Goal: Check status: Check status

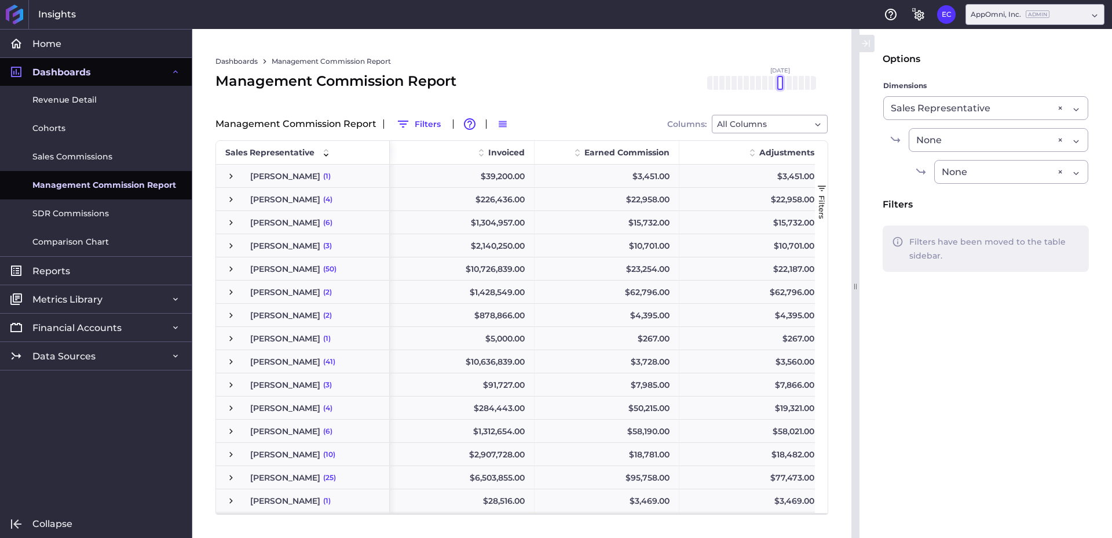
drag, startPoint x: 816, startPoint y: 87, endPoint x: 784, endPoint y: 88, distance: 32.5
click at [780, 87] on div at bounding box center [781, 83] width 6 height 14
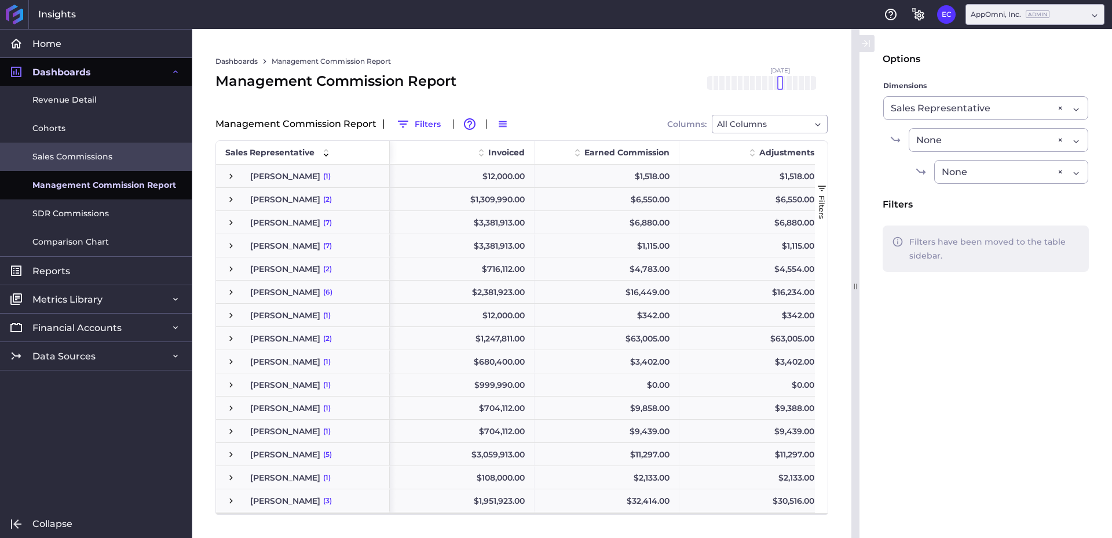
click at [92, 162] on span "Sales Commissions" at bounding box center [72, 157] width 80 height 12
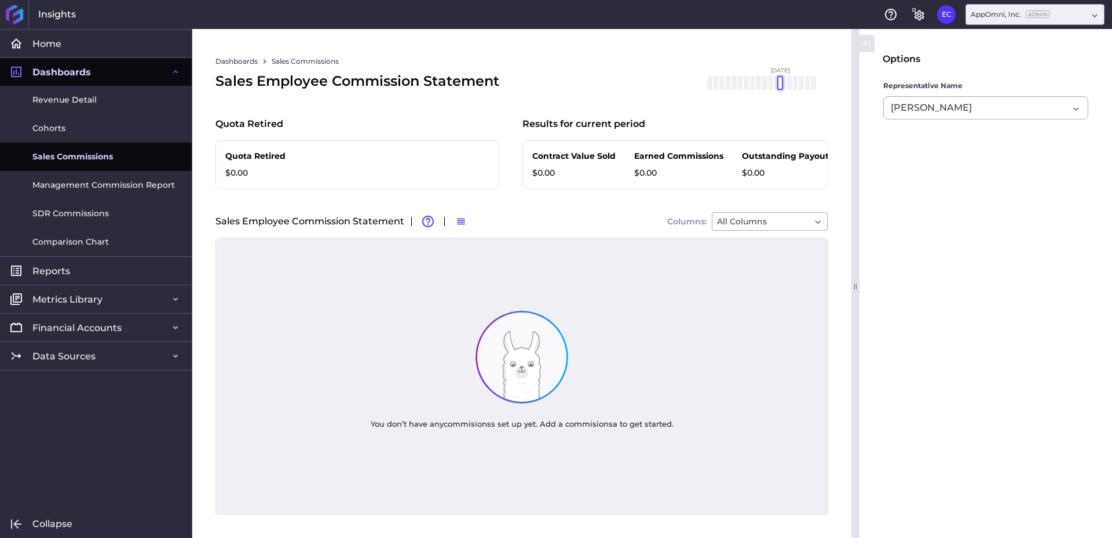
drag, startPoint x: 816, startPoint y: 82, endPoint x: 791, endPoint y: 88, distance: 25.0
click at [781, 85] on div at bounding box center [781, 83] width 6 height 14
click at [972, 105] on input "Dropdown select" at bounding box center [973, 108] width 3 height 14
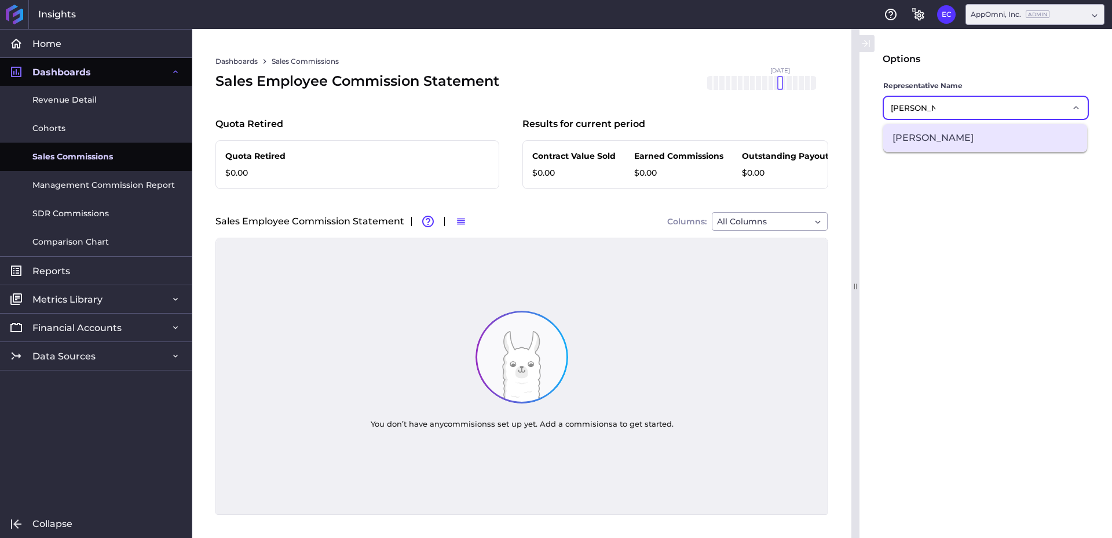
type input "[PERSON_NAME]"
click at [965, 143] on span "[PERSON_NAME]" at bounding box center [986, 138] width 204 height 28
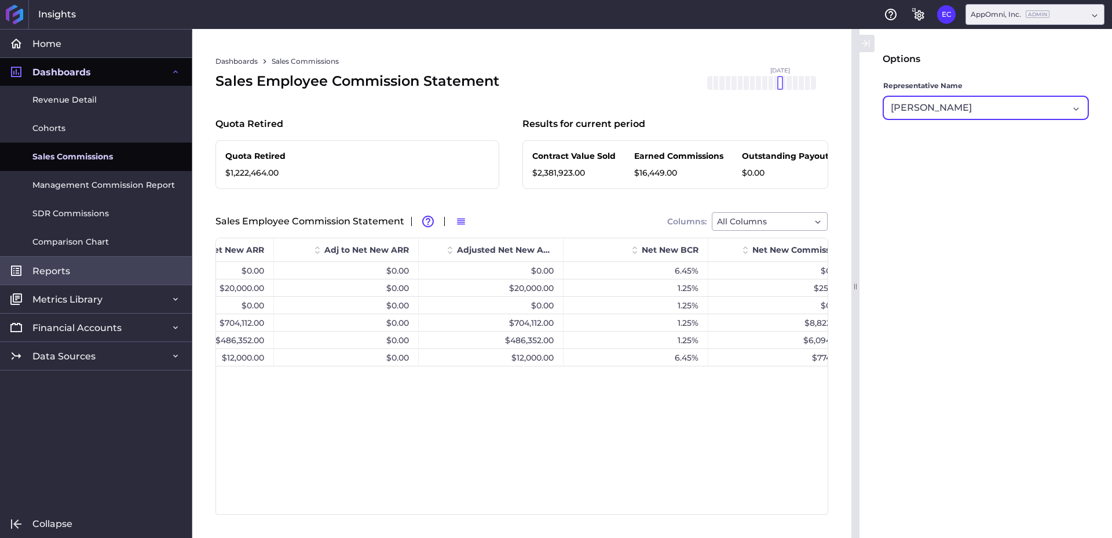
scroll to position [0, 1717]
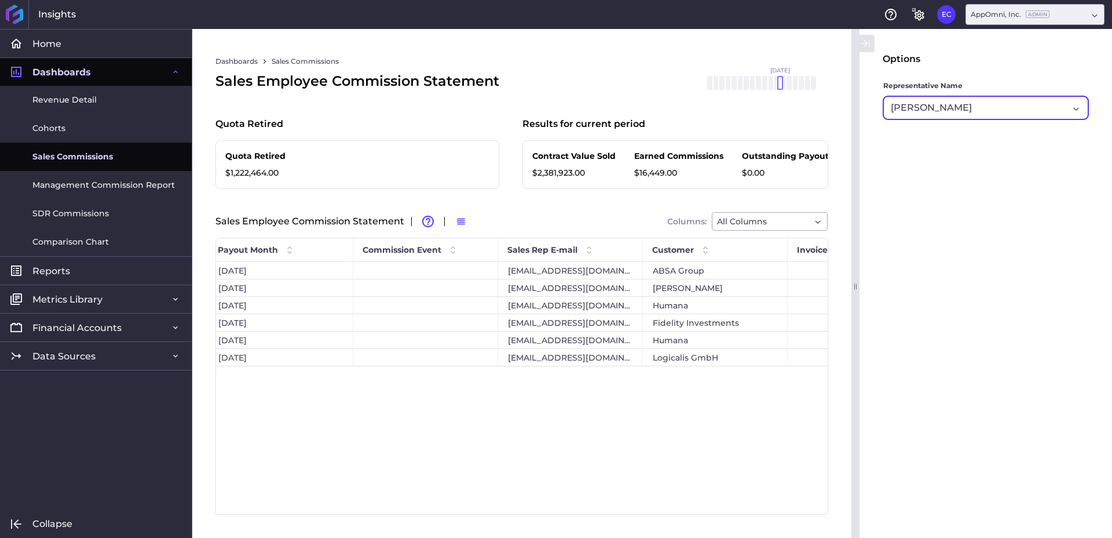
click at [1012, 109] on div "[PERSON_NAME]" at bounding box center [980, 108] width 178 height 14
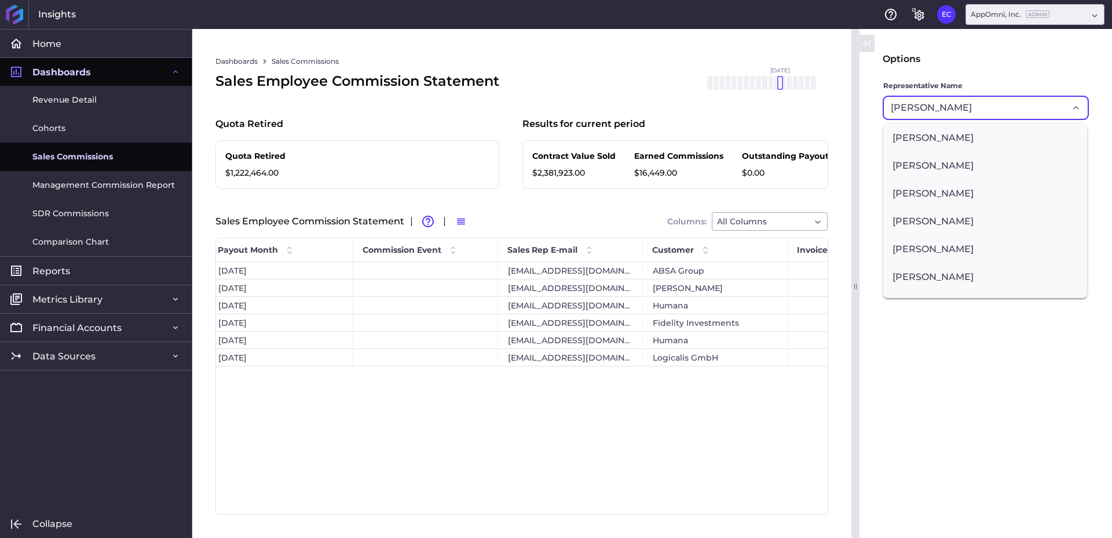
drag, startPoint x: 64, startPoint y: 153, endPoint x: 73, endPoint y: 156, distance: 9.2
click at [64, 154] on span "Sales Commissions" at bounding box center [72, 157] width 81 height 12
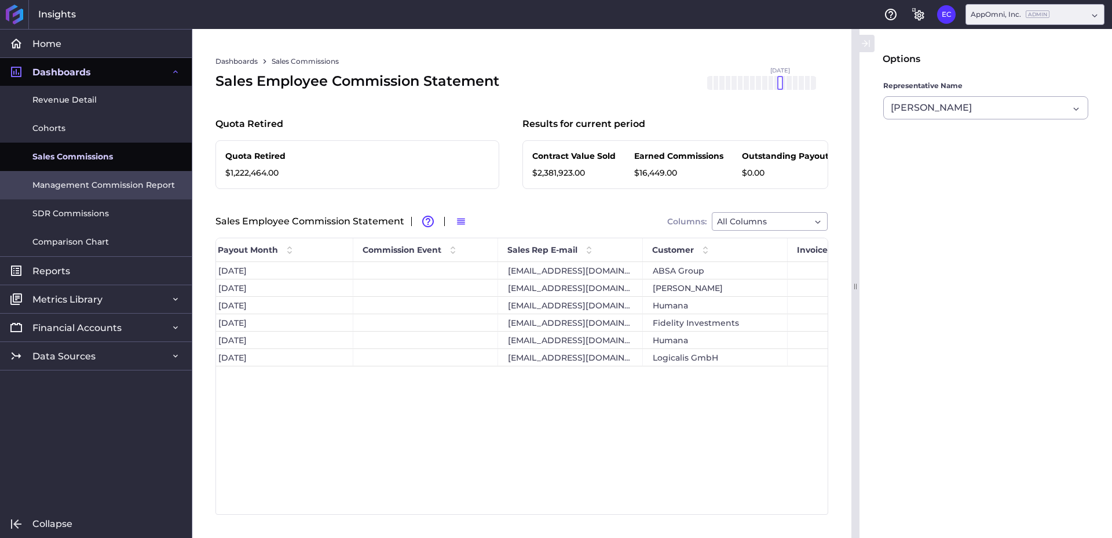
click at [93, 184] on span "Management Commission Report" at bounding box center [103, 185] width 143 height 12
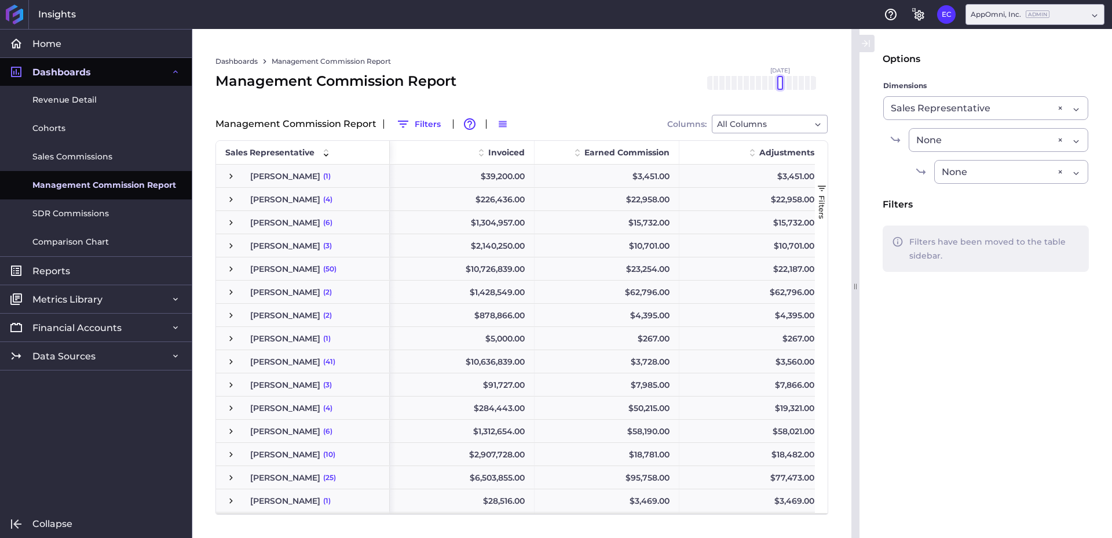
drag, startPoint x: 816, startPoint y: 86, endPoint x: 781, endPoint y: 87, distance: 34.8
click at [781, 87] on div at bounding box center [781, 83] width 6 height 14
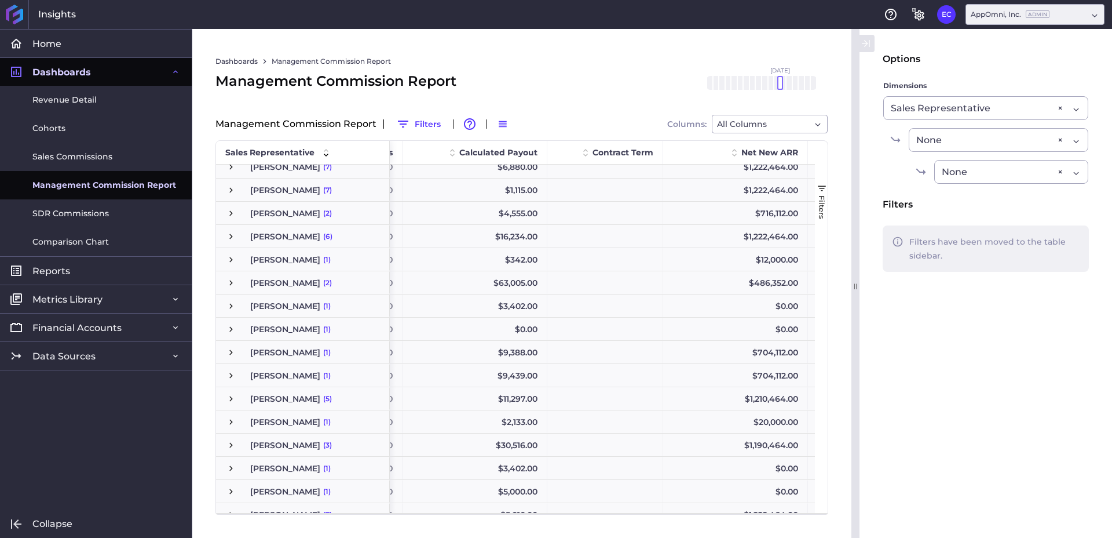
click at [231, 235] on span "Press SPACE to select this row." at bounding box center [231, 236] width 10 height 10
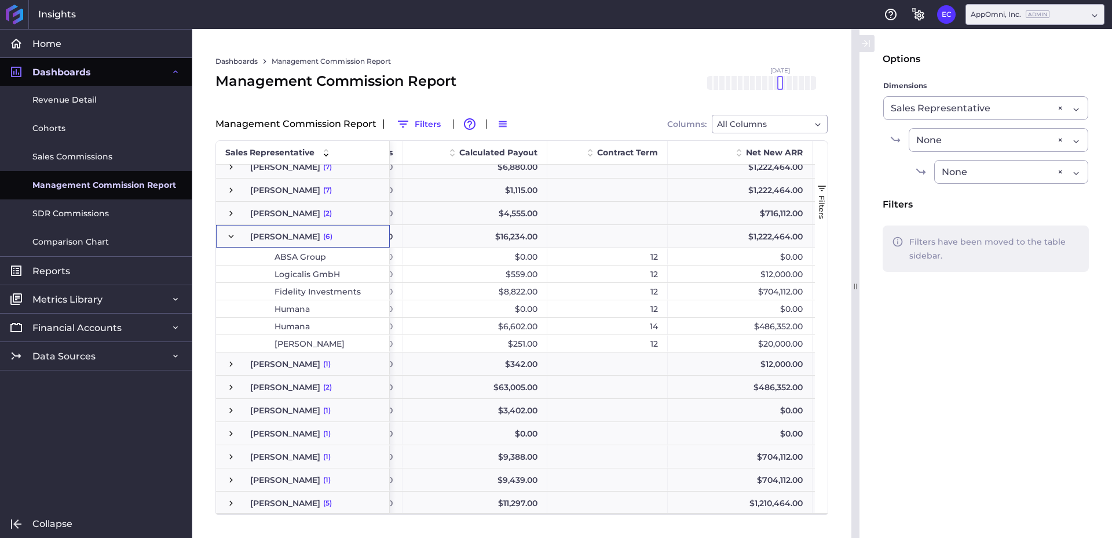
click at [232, 236] on span "Press SPACE to select this row." at bounding box center [231, 236] width 10 height 10
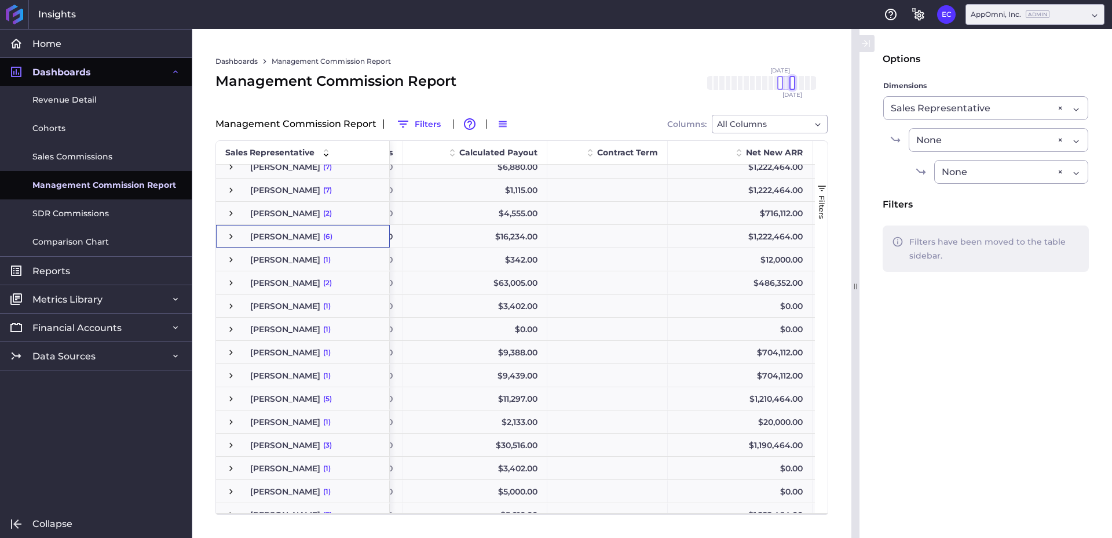
drag, startPoint x: 782, startPoint y: 85, endPoint x: 792, endPoint y: 84, distance: 9.9
click at [792, 84] on div at bounding box center [793, 83] width 6 height 14
drag, startPoint x: 780, startPoint y: 86, endPoint x: 791, endPoint y: 85, distance: 10.4
click at [791, 85] on div "[DATE] Mar '[DATE] May '[DATE] [DATE] '[DATE] Sep '[DATE] Nov '[DATE] Jan '[DAT…" at bounding box center [762, 83] width 110 height 14
click at [230, 283] on span "Press SPACE to select this row." at bounding box center [231, 283] width 10 height 10
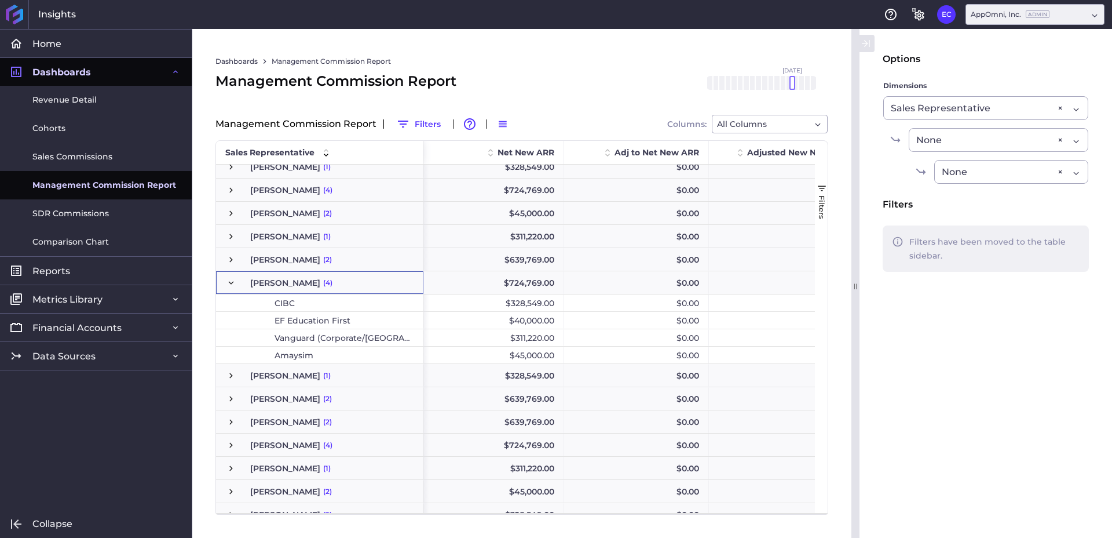
scroll to position [0, 703]
drag, startPoint x: 231, startPoint y: 284, endPoint x: 251, endPoint y: 289, distance: 20.8
click at [231, 284] on span "Press SPACE to select this row." at bounding box center [231, 283] width 10 height 10
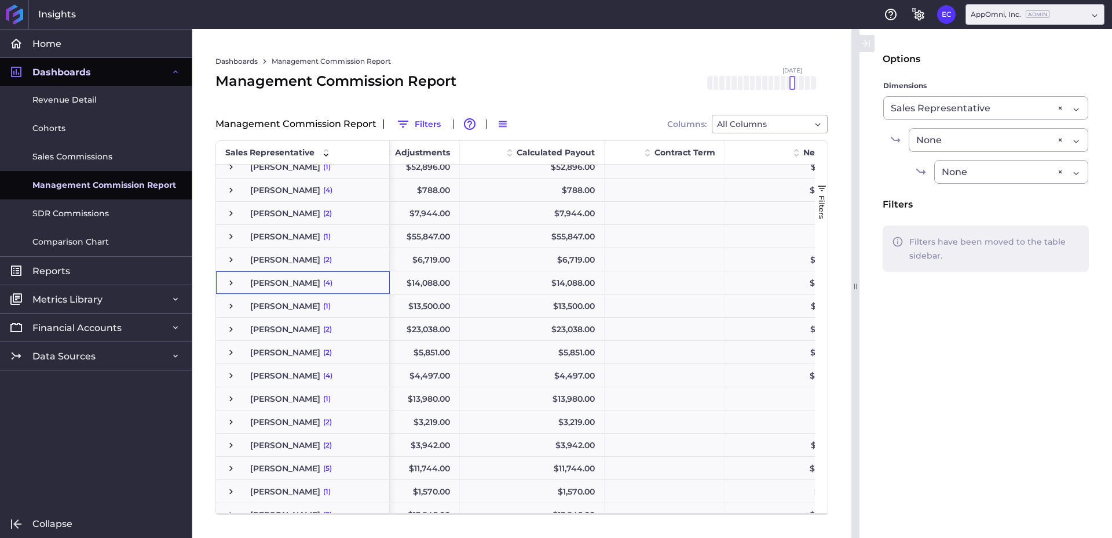
scroll to position [0, 415]
